Goal: Obtain resource: Download file/media

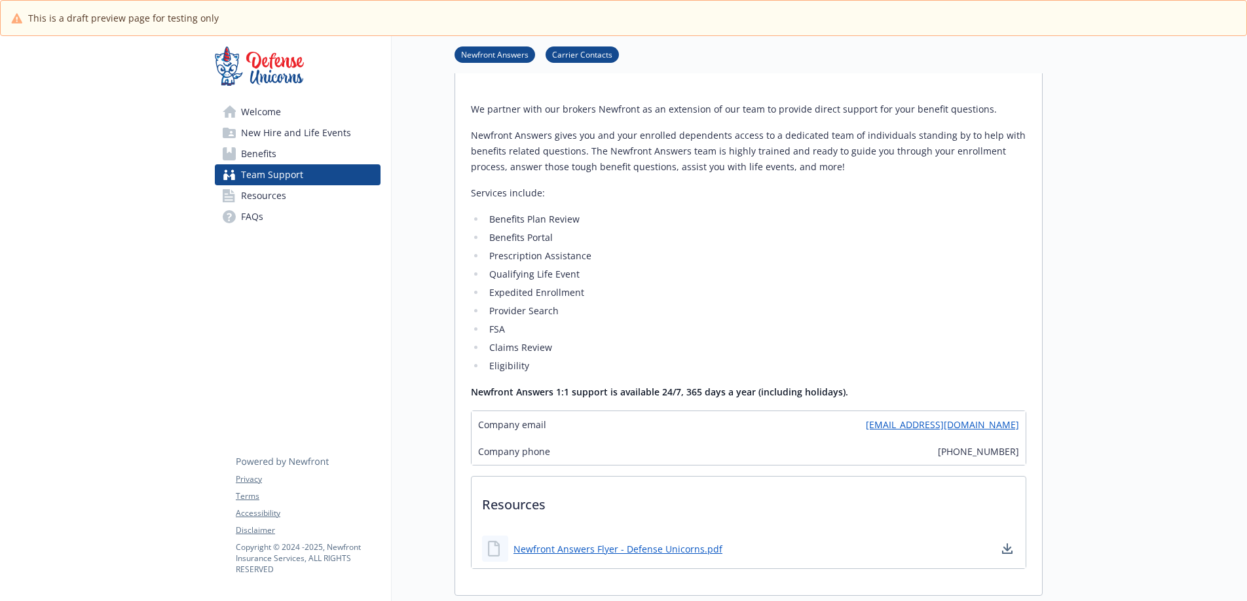
scroll to position [170, 10]
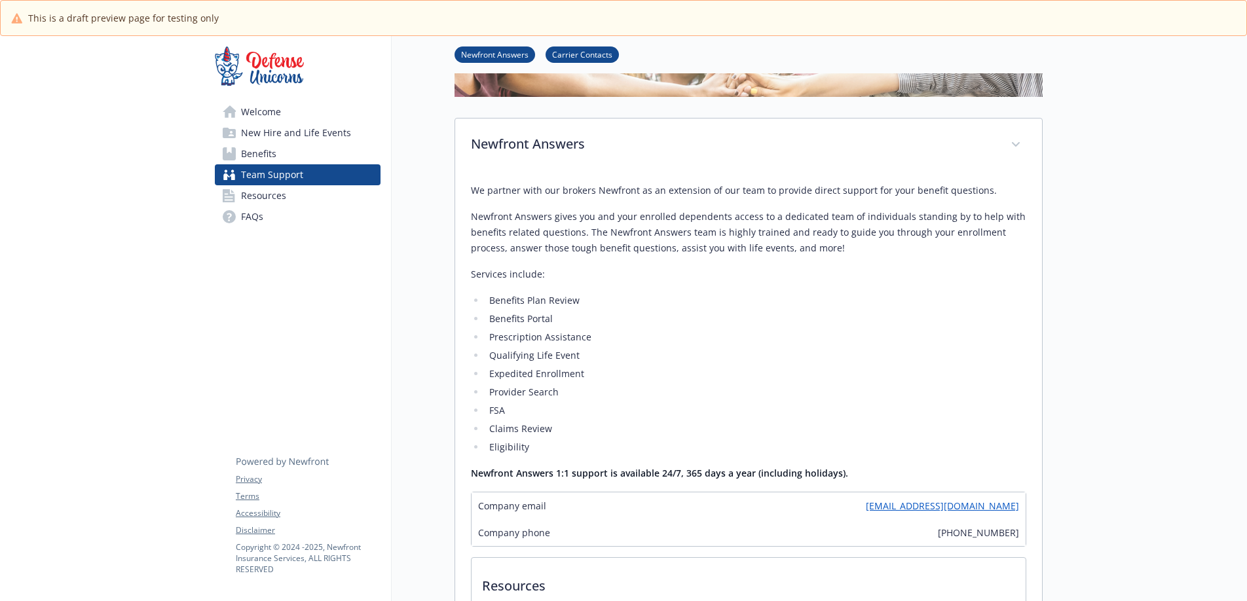
click at [250, 150] on span "Benefits" at bounding box center [258, 153] width 35 height 21
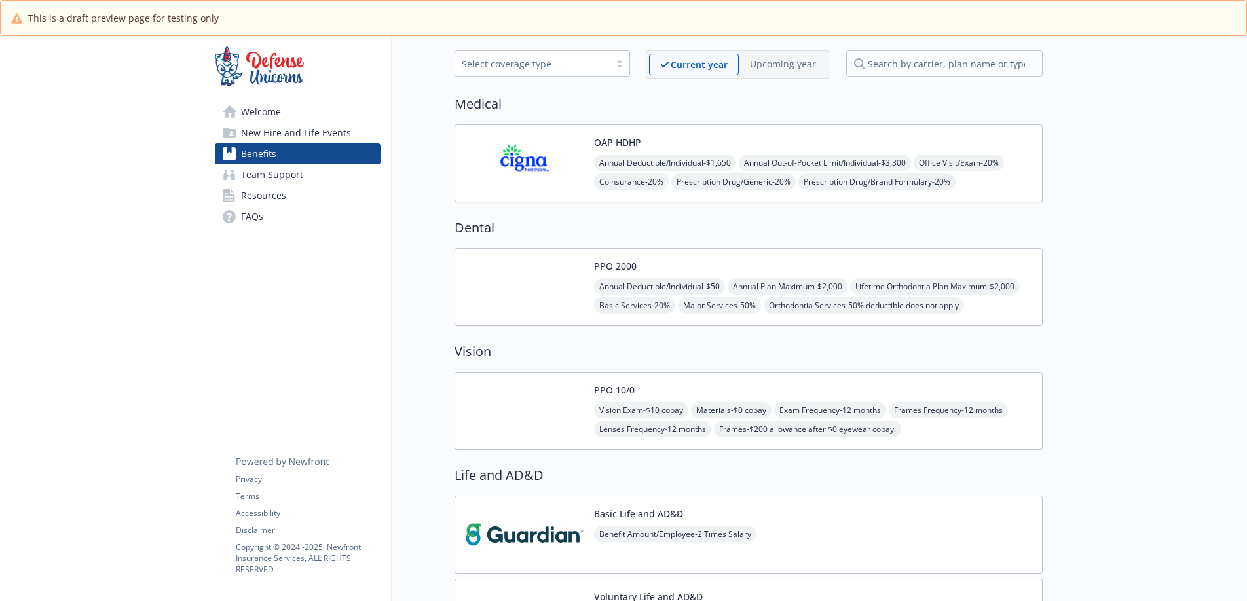
scroll to position [203, 10]
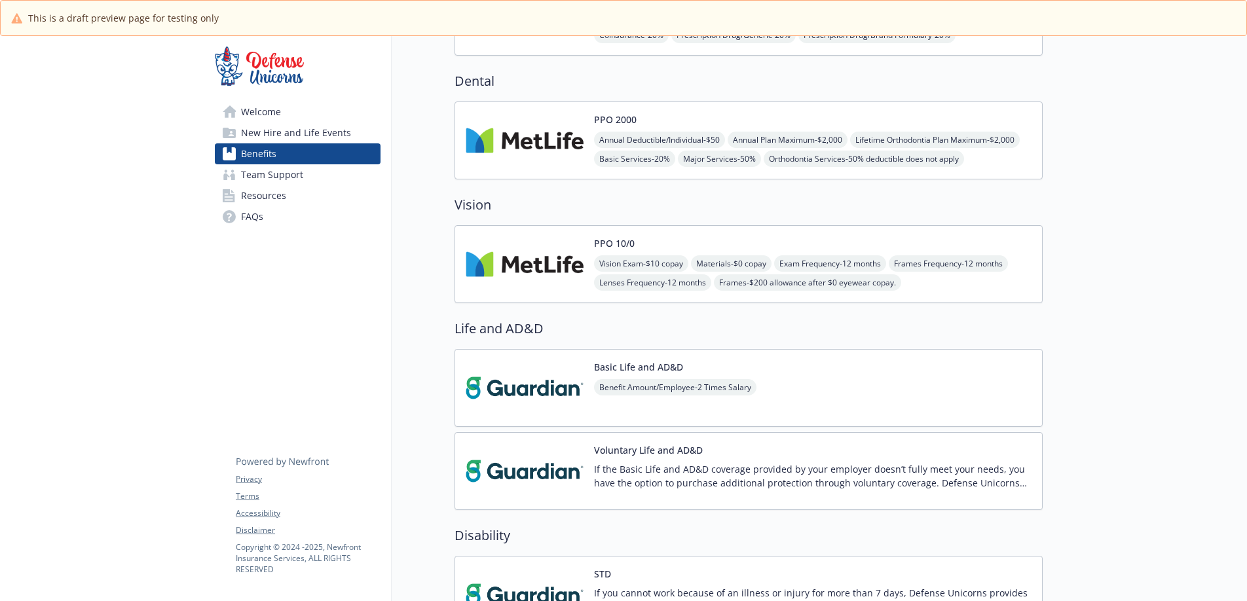
click at [546, 384] on img at bounding box center [525, 388] width 118 height 56
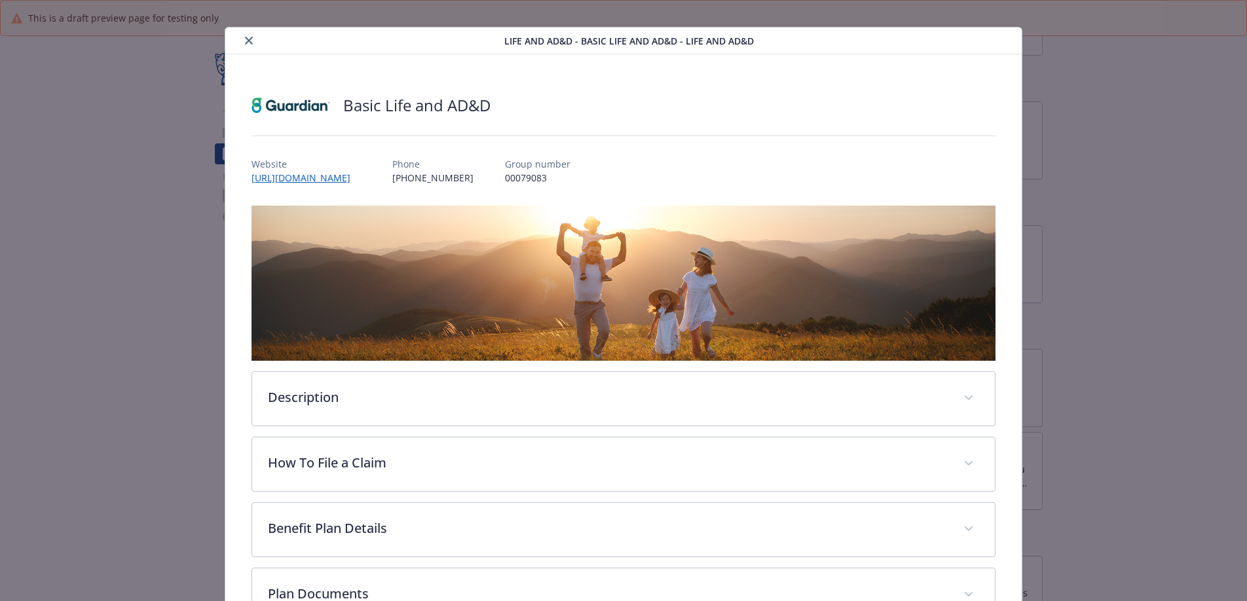
scroll to position [175, 0]
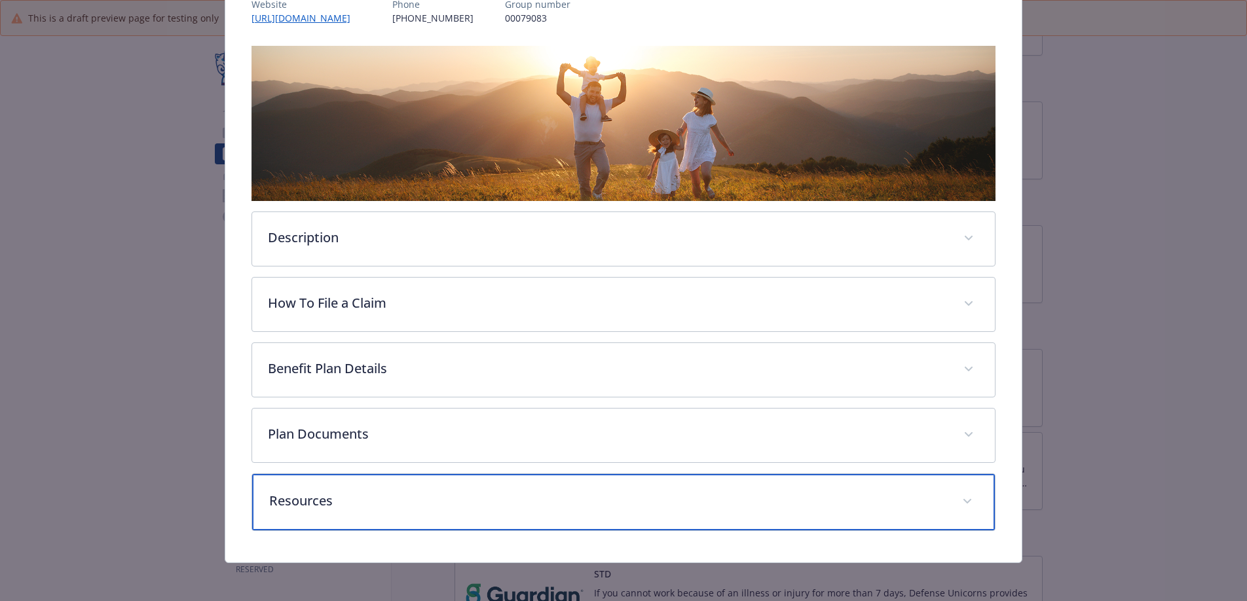
click at [368, 493] on p "Resources" at bounding box center [608, 501] width 678 height 20
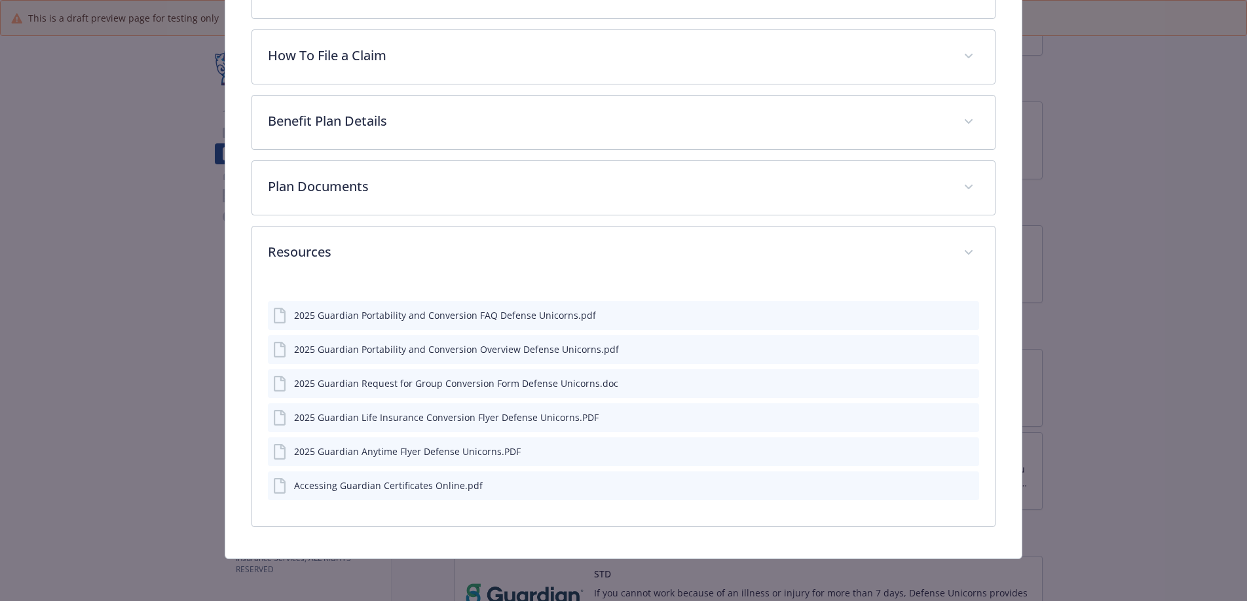
scroll to position [421, 0]
click at [418, 315] on div "2025 Guardian Portability and Conversion FAQ Defense Unicorns.pdf" at bounding box center [445, 317] width 302 height 14
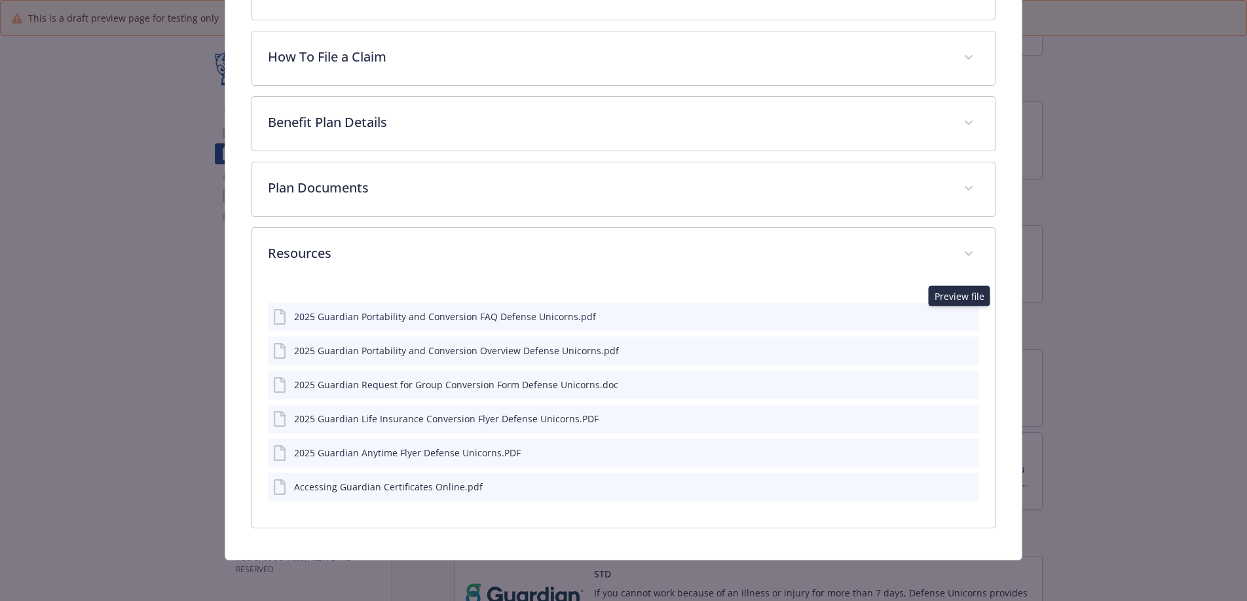
click at [961, 318] on icon "preview file" at bounding box center [967, 315] width 12 height 9
click at [534, 388] on div "2025 Guardian Request for Group Conversion Form Defense Unicorns.doc" at bounding box center [456, 385] width 324 height 14
click at [961, 384] on icon "preview file" at bounding box center [967, 383] width 12 height 9
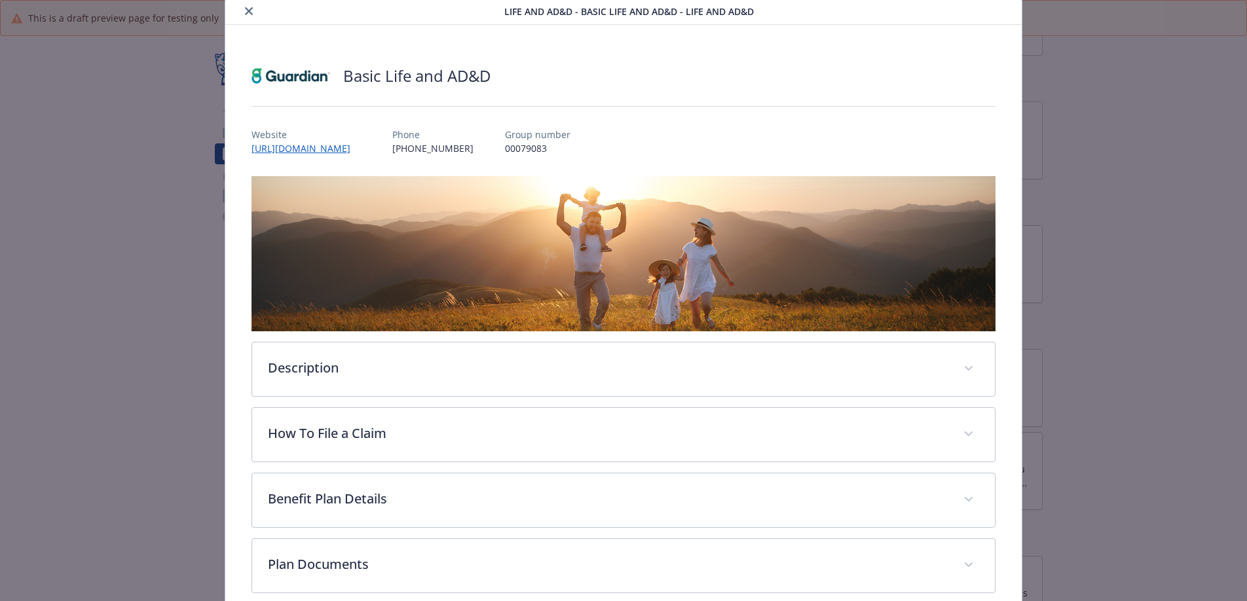
scroll to position [10, 0]
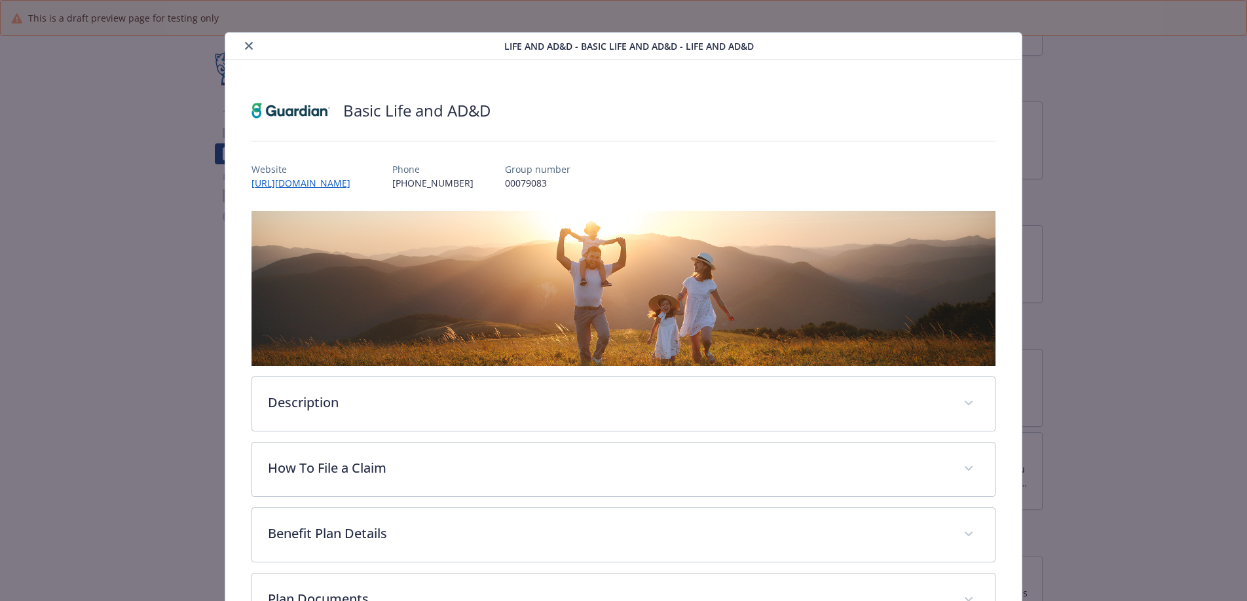
click at [246, 45] on icon "close" at bounding box center [249, 46] width 8 height 8
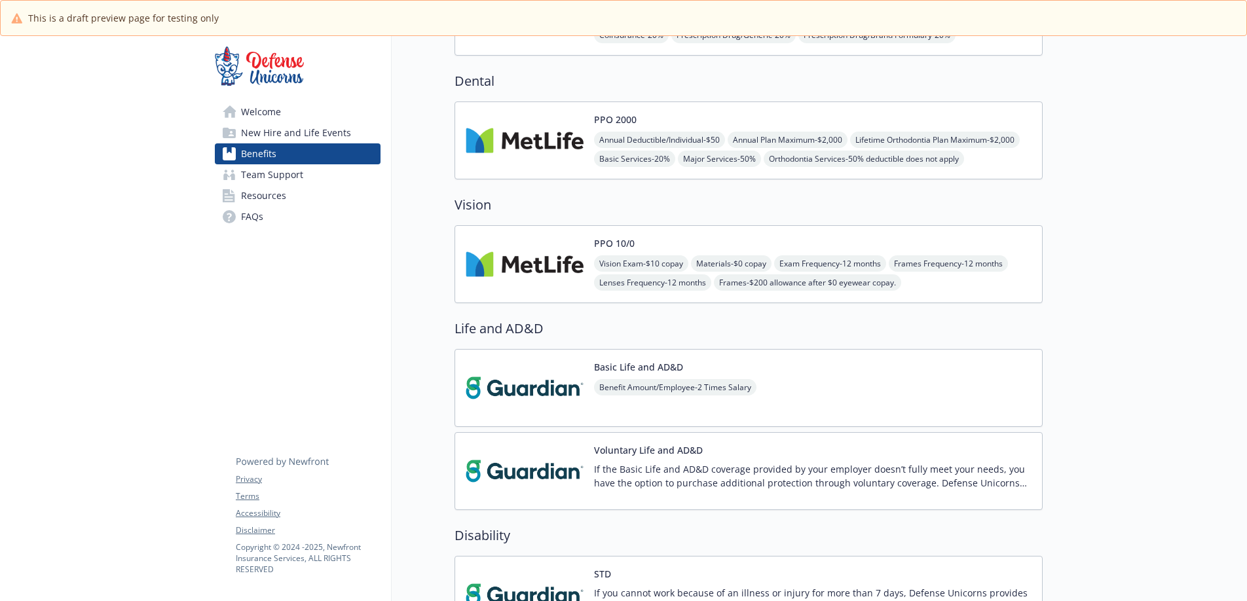
click at [546, 395] on img at bounding box center [525, 388] width 118 height 56
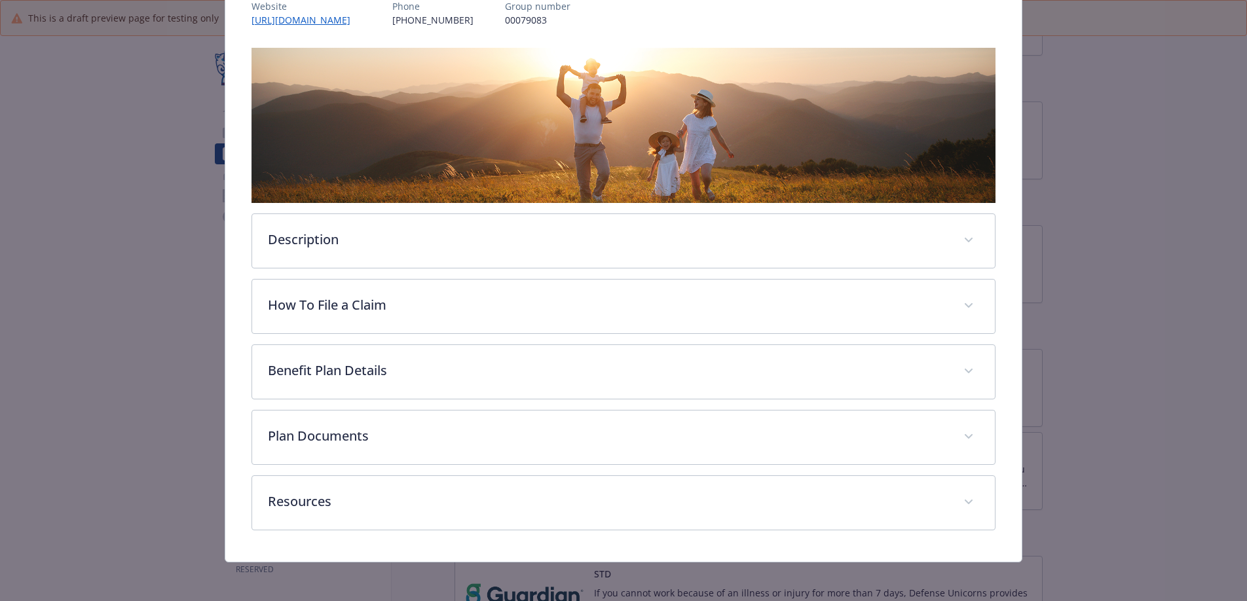
scroll to position [175, 0]
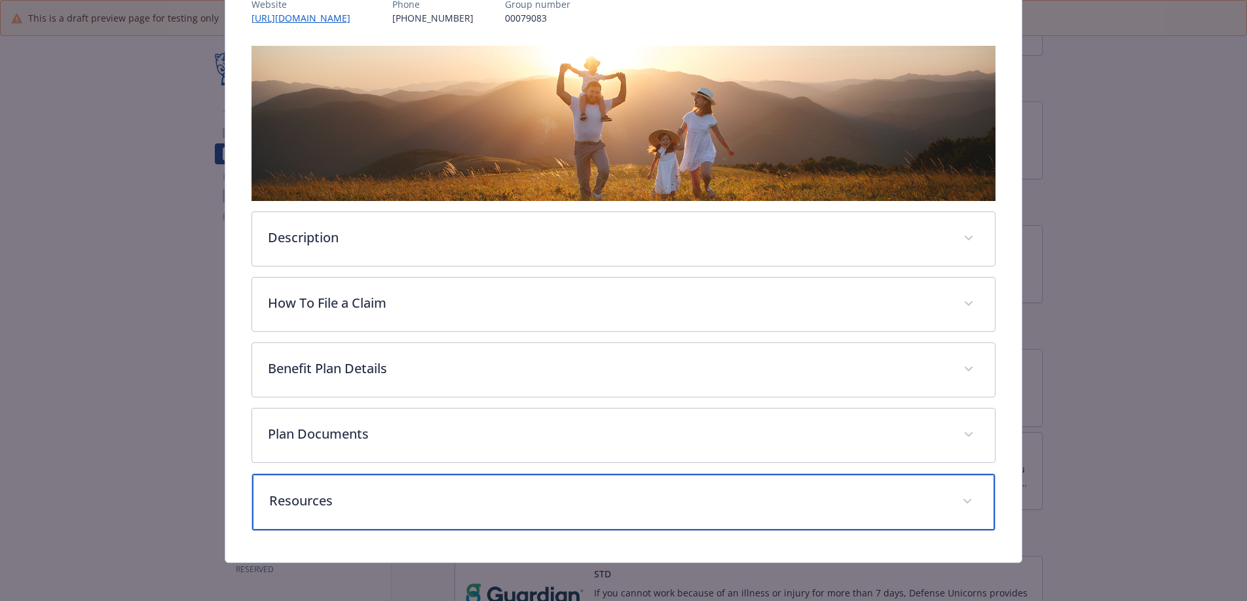
click at [323, 502] on p "Resources" at bounding box center [608, 501] width 678 height 20
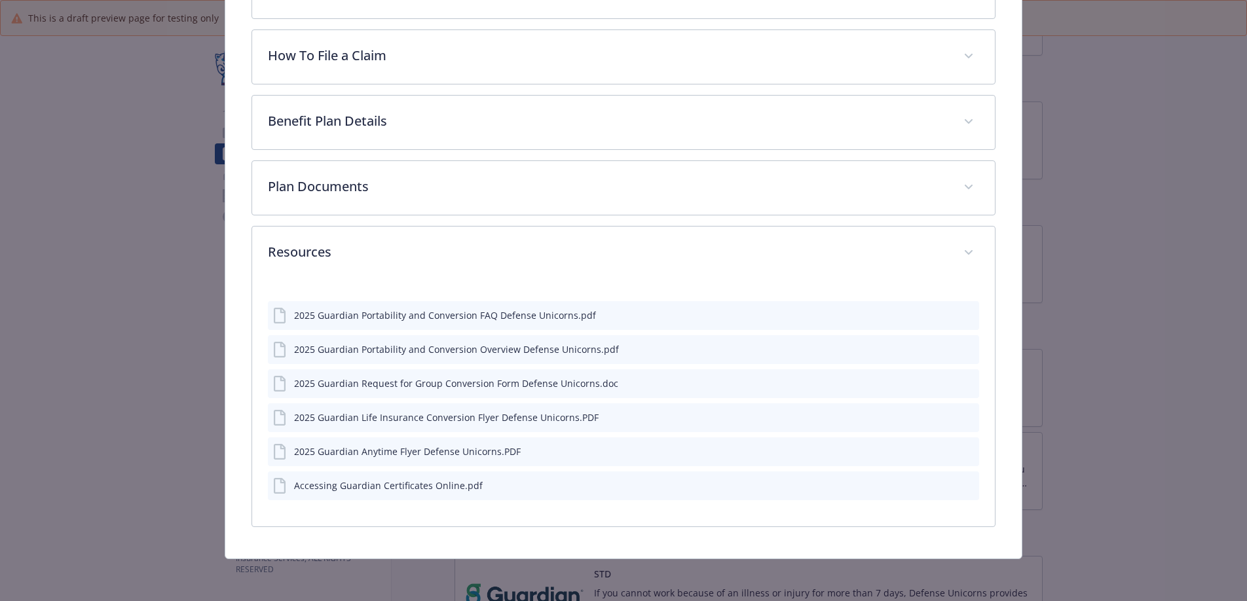
scroll to position [421, 0]
click at [388, 320] on div "2025 Guardian Portability and Conversion FAQ Defense Unicorns.pdf" at bounding box center [445, 317] width 302 height 14
click at [369, 317] on div "2025 Guardian Portability and Conversion FAQ Defense Unicorns.pdf" at bounding box center [445, 317] width 302 height 14
click at [963, 315] on icon "preview file" at bounding box center [967, 316] width 12 height 9
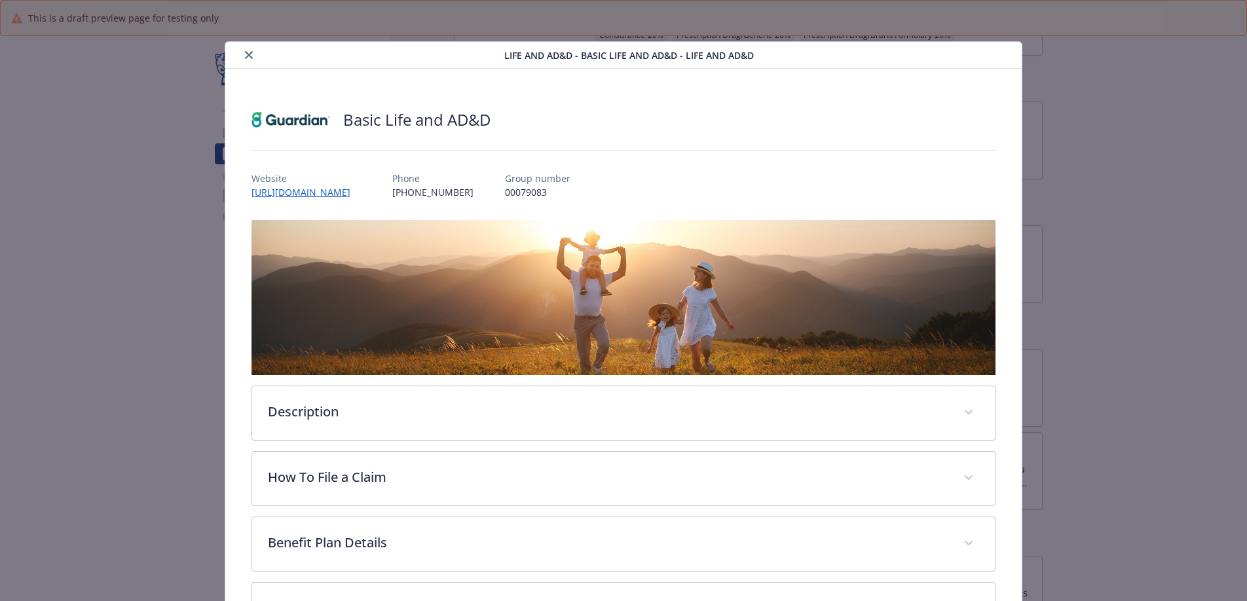
scroll to position [0, 0]
click at [245, 56] on icon "close" at bounding box center [249, 56] width 8 height 8
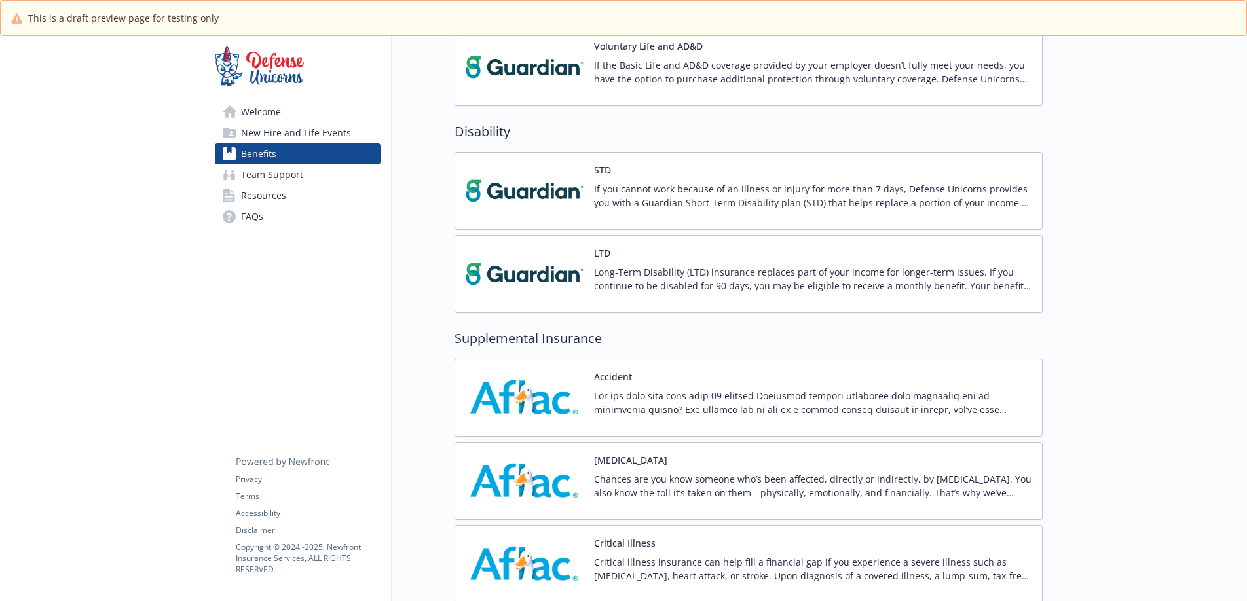
scroll to position [262, 10]
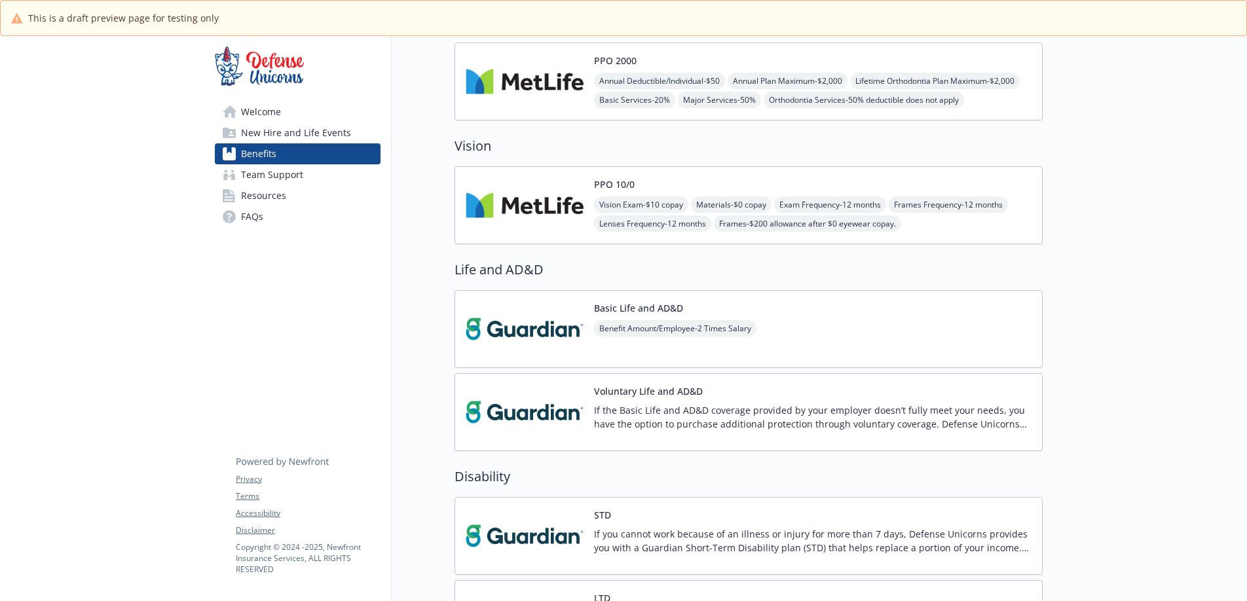
click at [538, 328] on img at bounding box center [525, 329] width 118 height 56
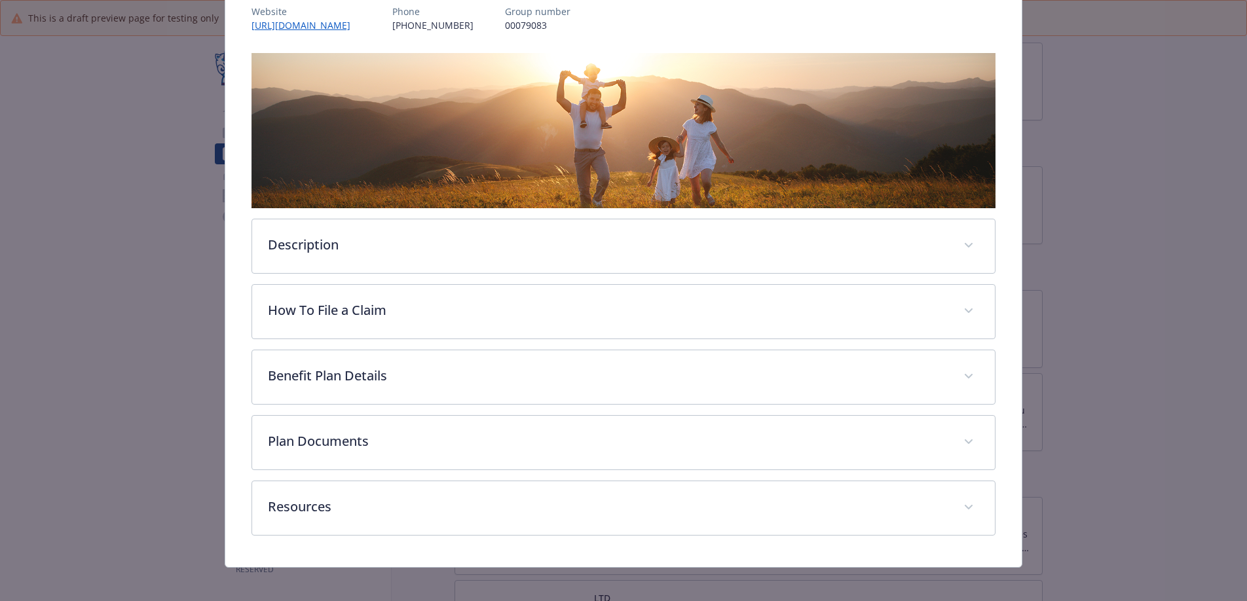
scroll to position [175, 0]
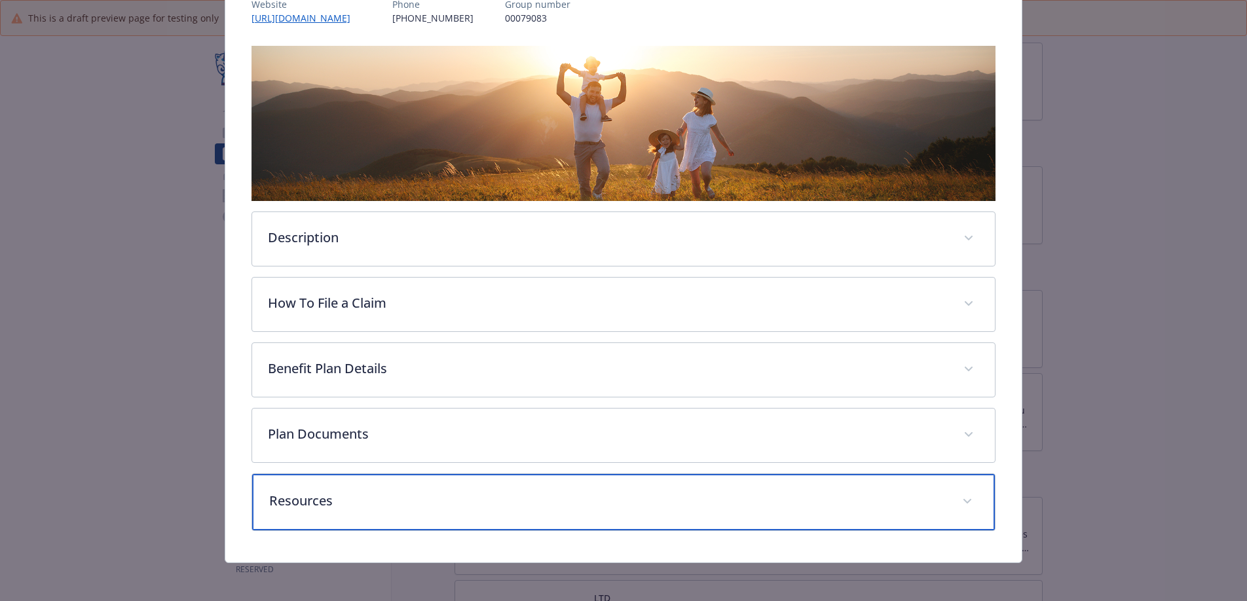
click at [356, 497] on p "Resources" at bounding box center [608, 501] width 678 height 20
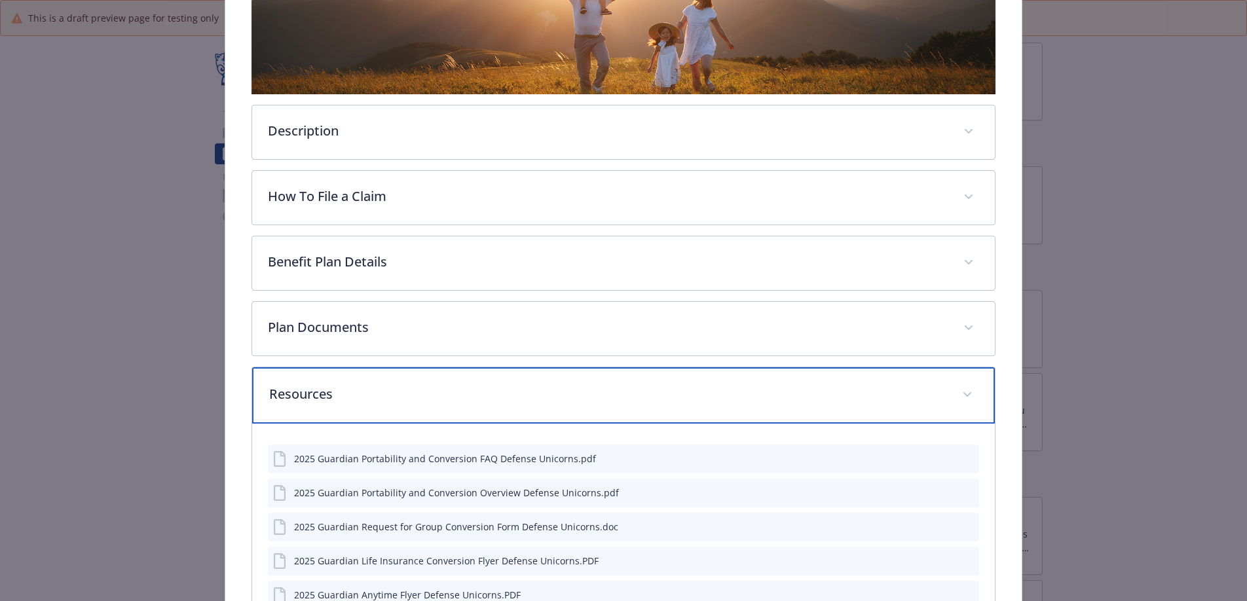
scroll to position [295, 0]
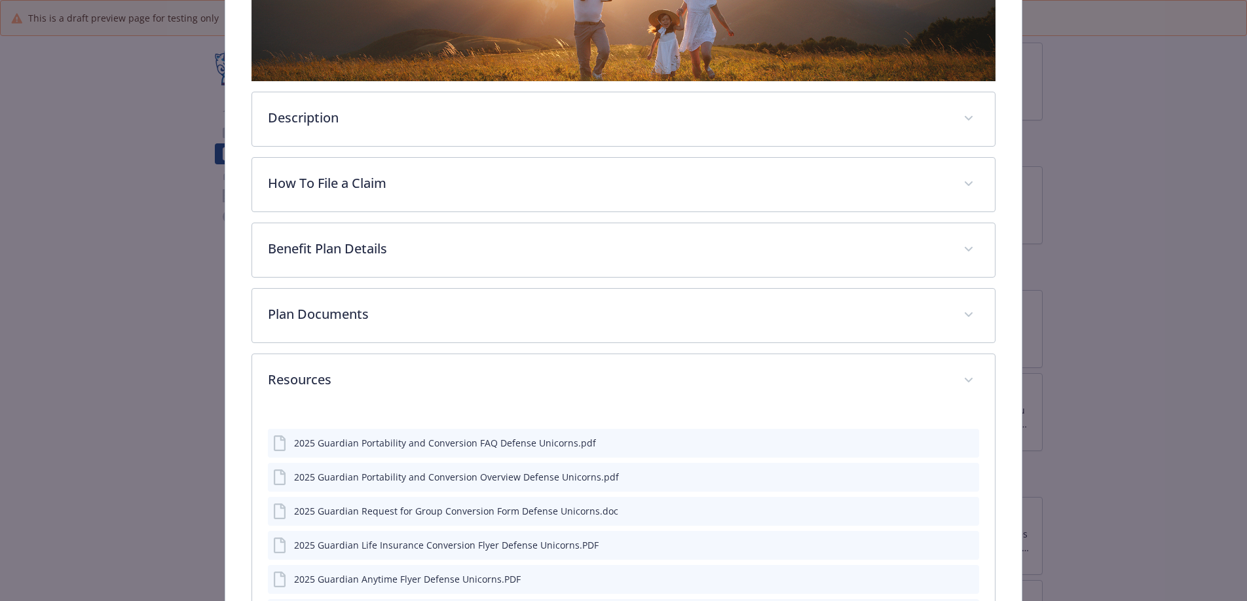
click at [381, 449] on div "2025 Guardian Portability and Conversion FAQ Defense Unicorns.pdf" at bounding box center [434, 444] width 323 height 16
click at [942, 443] on button "download file" at bounding box center [944, 442] width 13 height 13
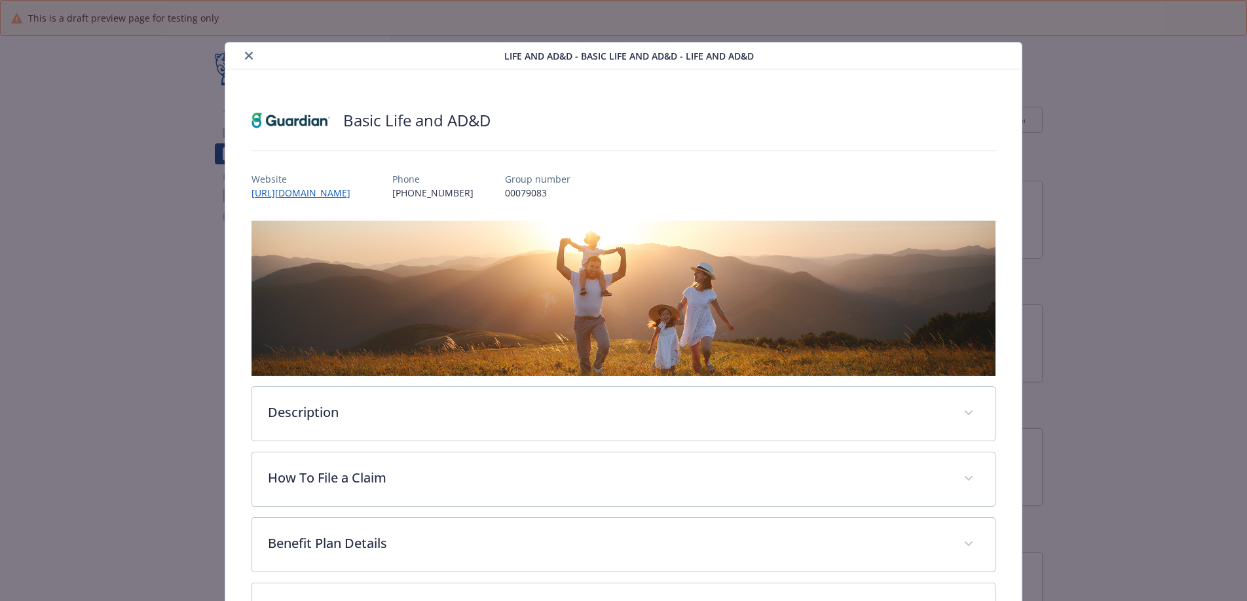
click at [249, 57] on icon "close" at bounding box center [249, 56] width 8 height 8
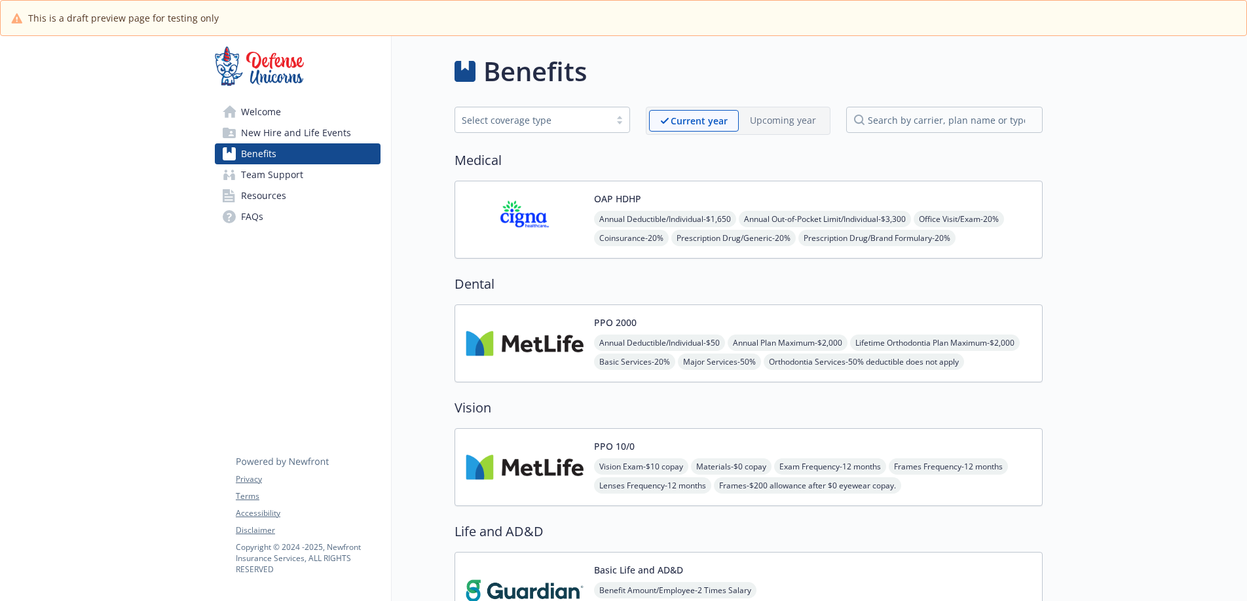
click at [271, 77] on img at bounding box center [259, 65] width 89 height 39
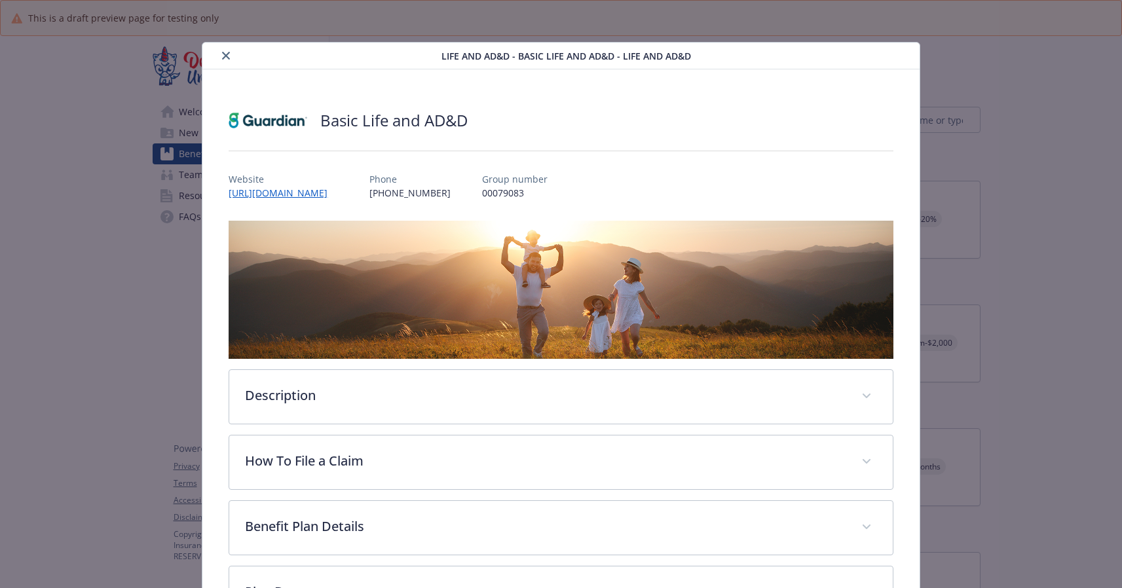
scroll to position [39, 0]
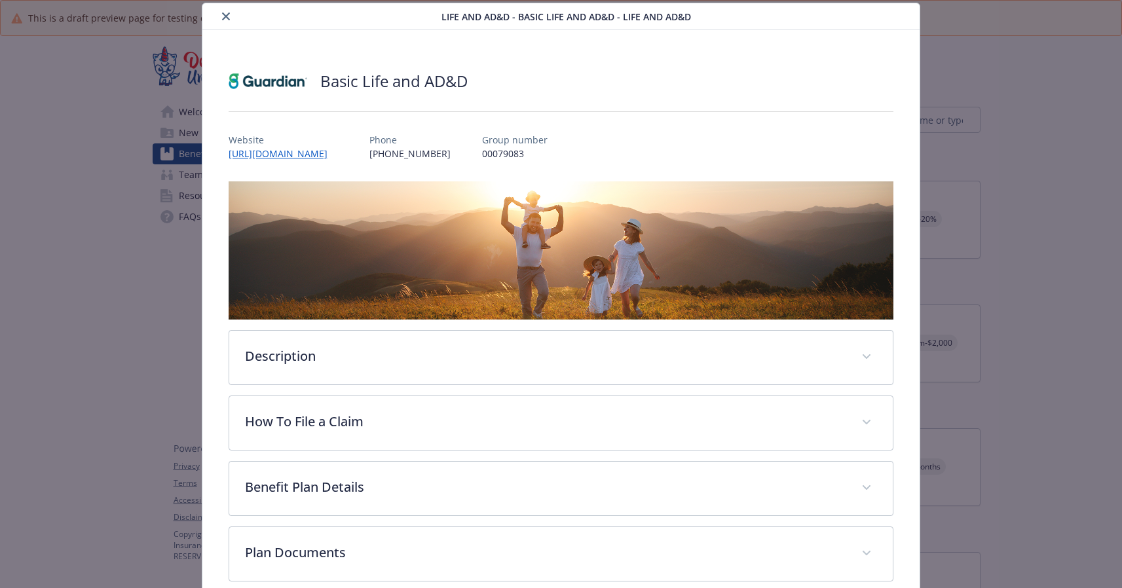
click at [225, 17] on icon "close" at bounding box center [226, 16] width 8 height 8
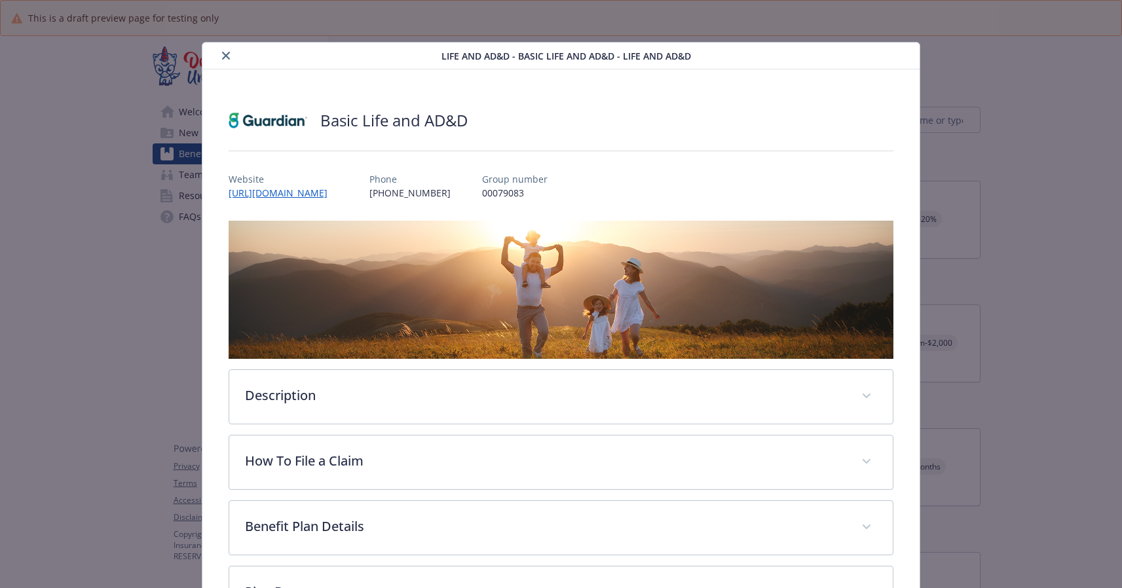
scroll to position [39, 0]
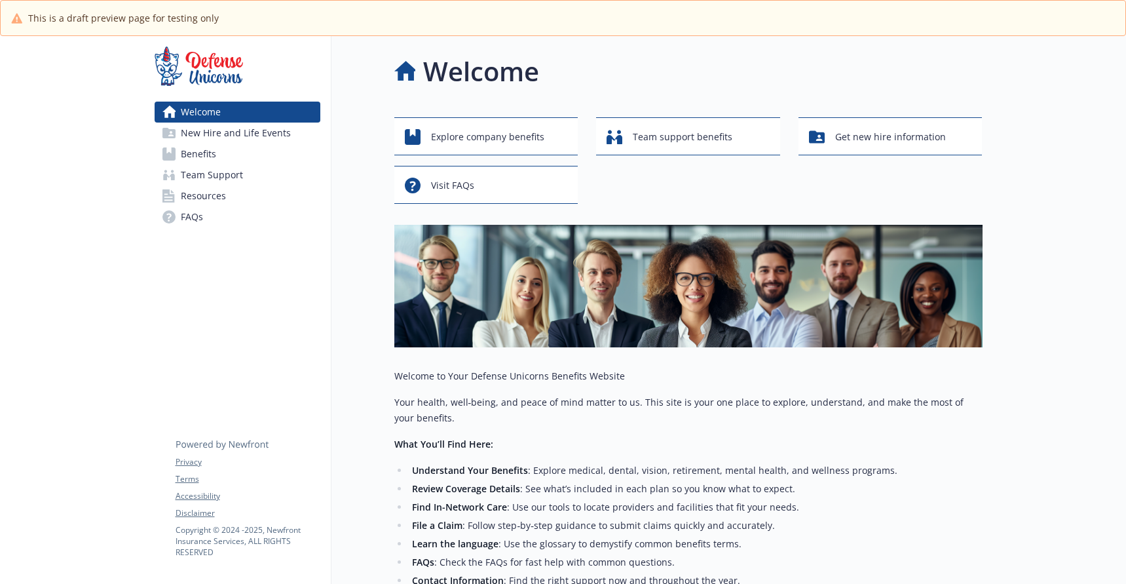
click at [270, 138] on span "New Hire and Life Events" at bounding box center [236, 132] width 110 height 21
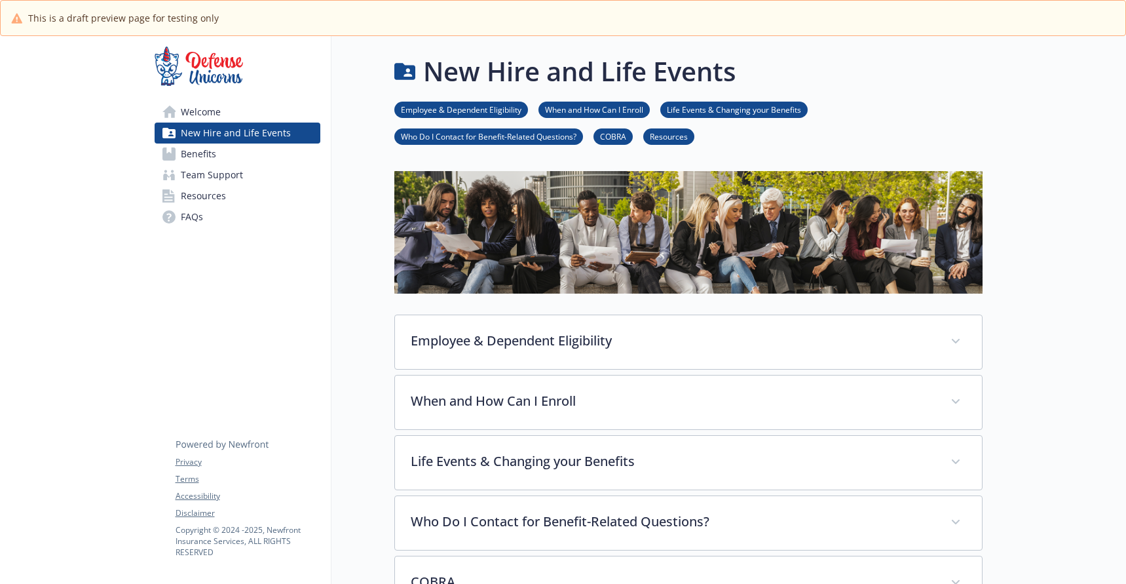
click at [205, 154] on span "Benefits" at bounding box center [198, 153] width 35 height 21
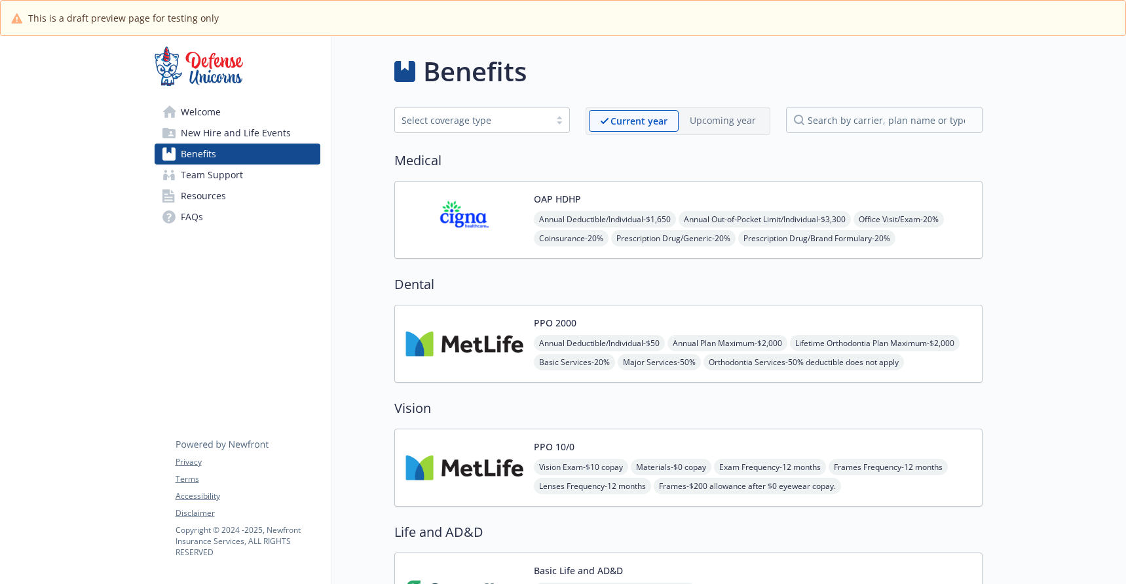
click at [210, 172] on span "Team Support" at bounding box center [212, 174] width 62 height 21
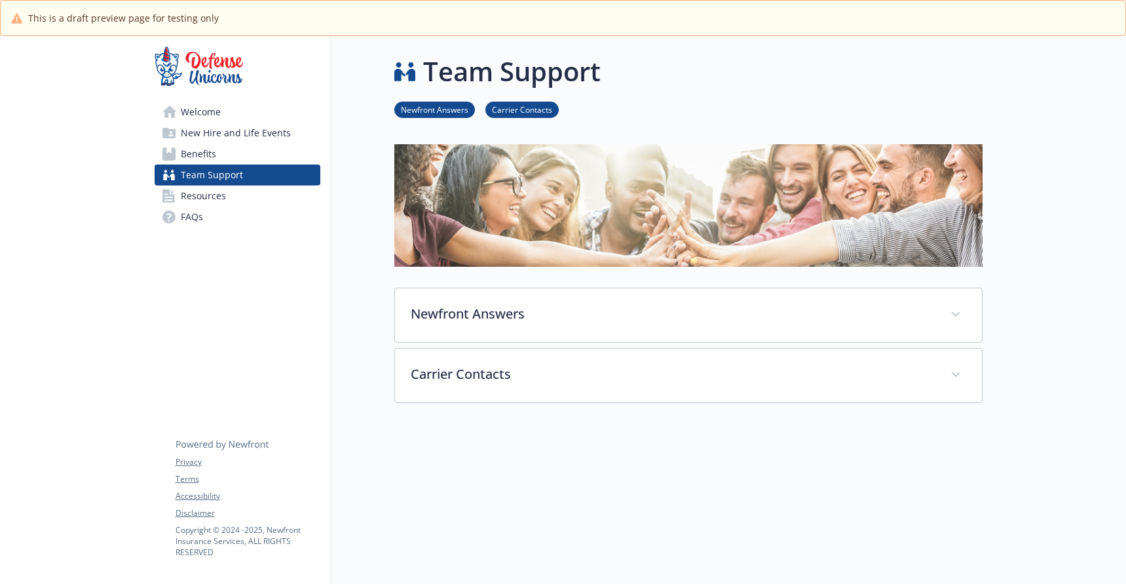
click at [209, 201] on span "Resources" at bounding box center [203, 195] width 45 height 21
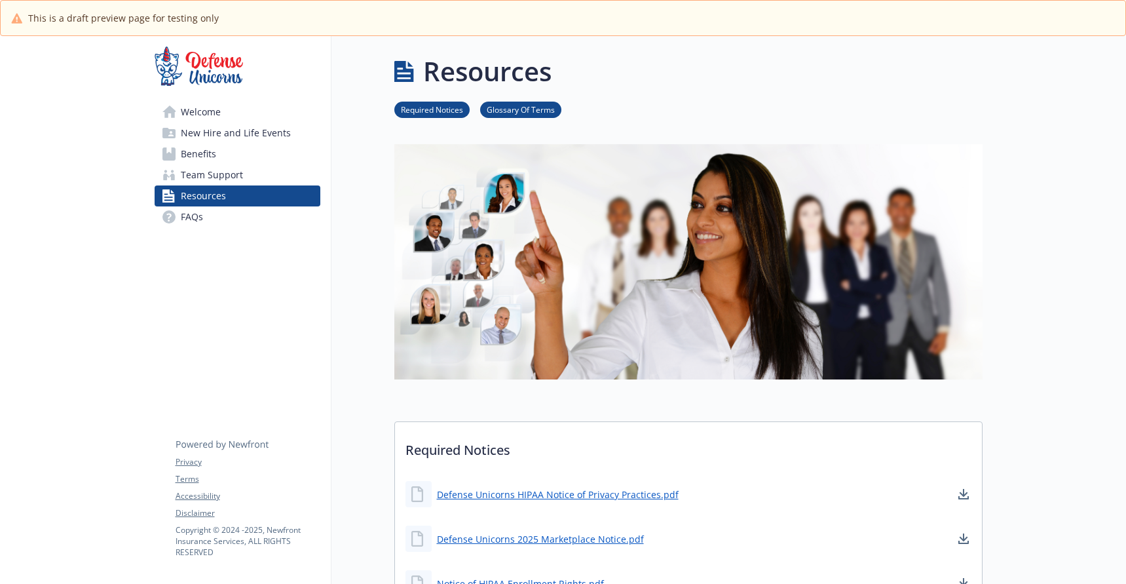
click at [204, 215] on link "FAQs" at bounding box center [238, 216] width 166 height 21
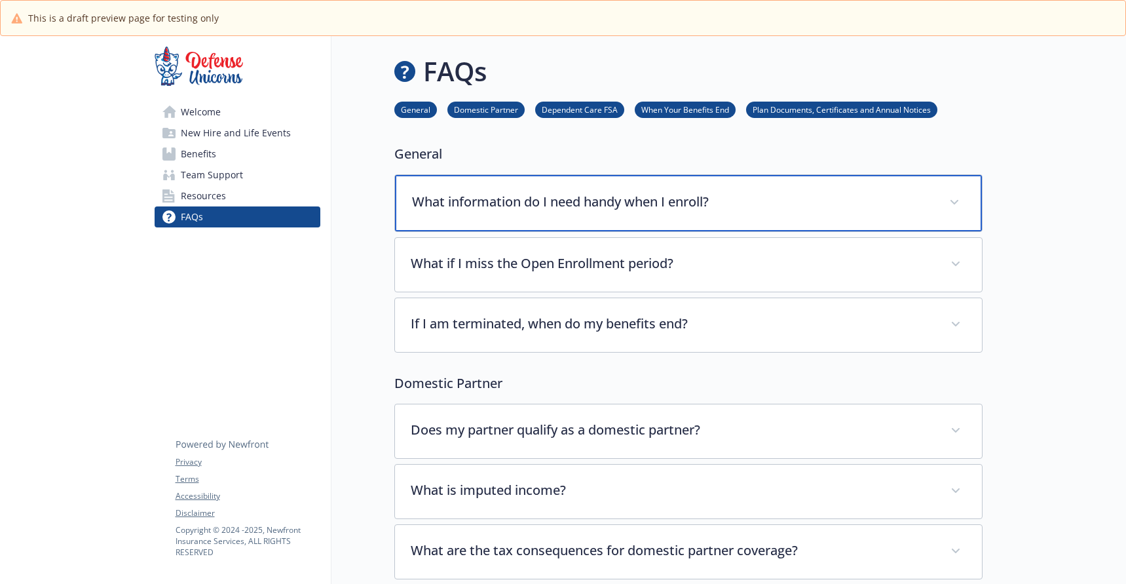
click at [654, 206] on p "What information do I need handy when I enroll?" at bounding box center [672, 202] width 521 height 20
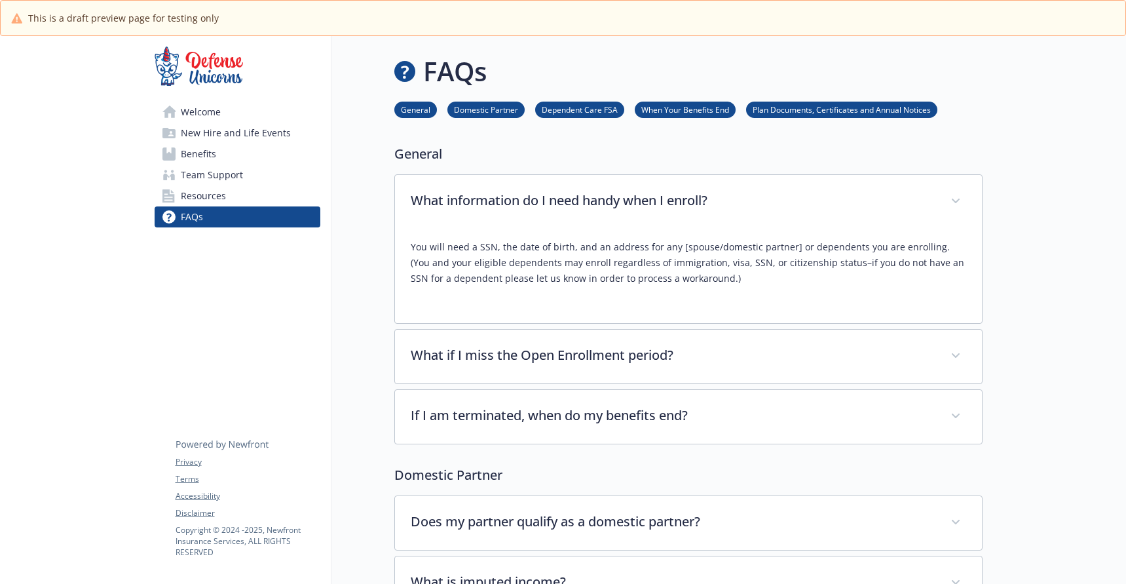
click at [198, 100] on div "Welcome New Hire and Life Events Benefits Team Support Resources FAQs Privacy T…" at bounding box center [237, 144] width 187 height 217
click at [198, 122] on span "Welcome" at bounding box center [201, 112] width 40 height 21
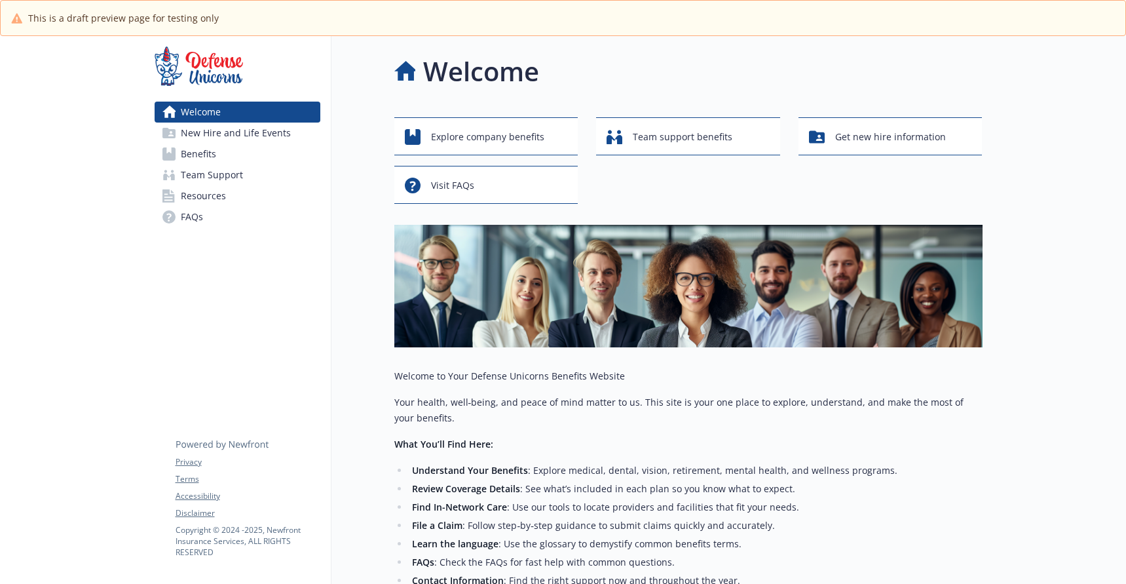
click at [208, 143] on span "New Hire and Life Events" at bounding box center [236, 132] width 110 height 21
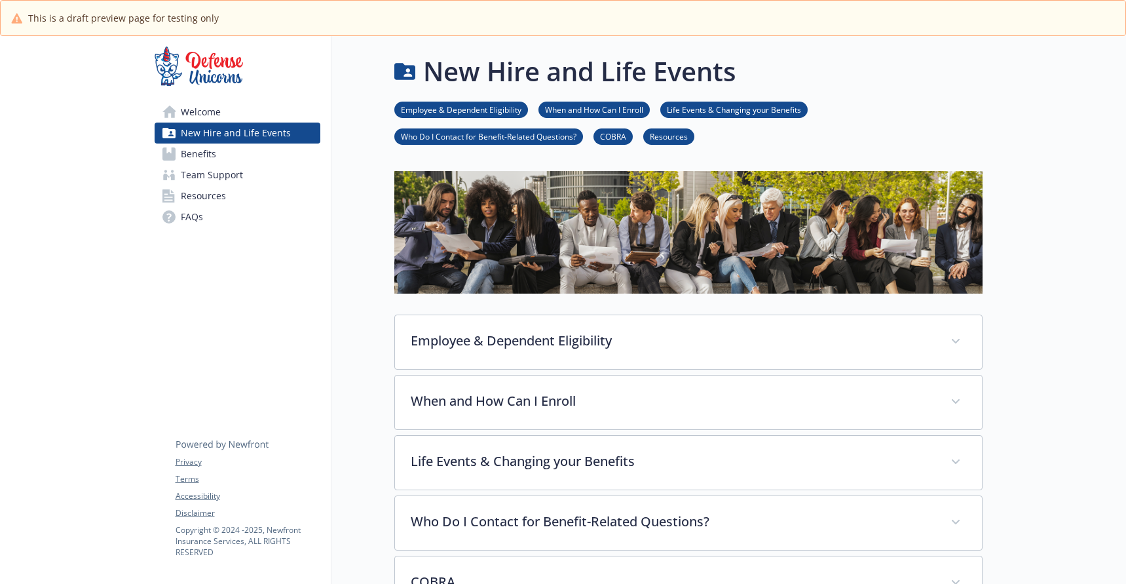
click at [205, 158] on span "Benefits" at bounding box center [198, 153] width 35 height 21
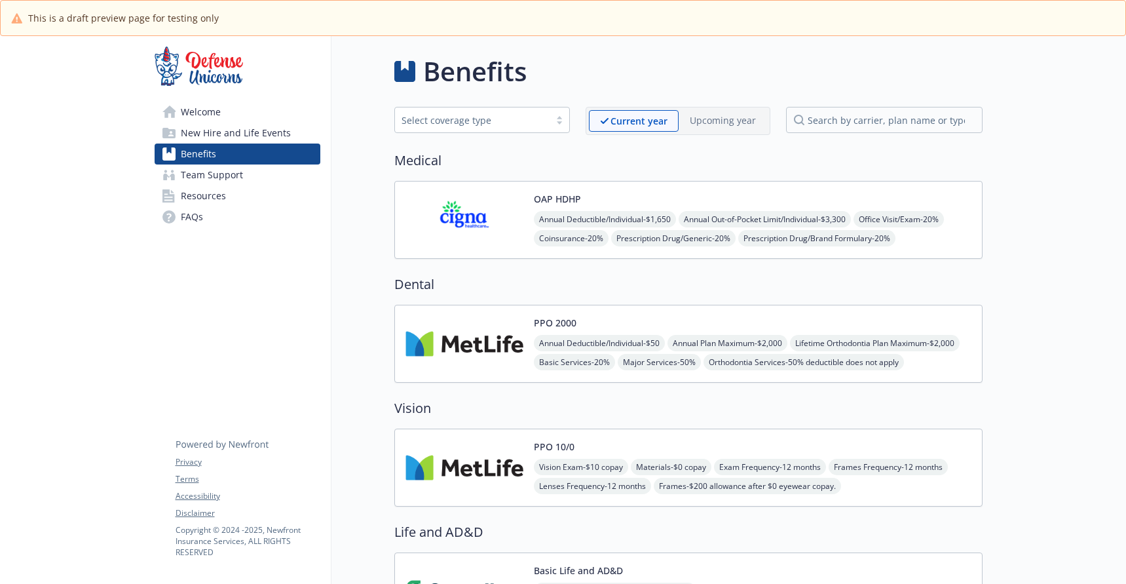
click at [212, 183] on span "Team Support" at bounding box center [212, 174] width 62 height 21
